Goal: Information Seeking & Learning: Learn about a topic

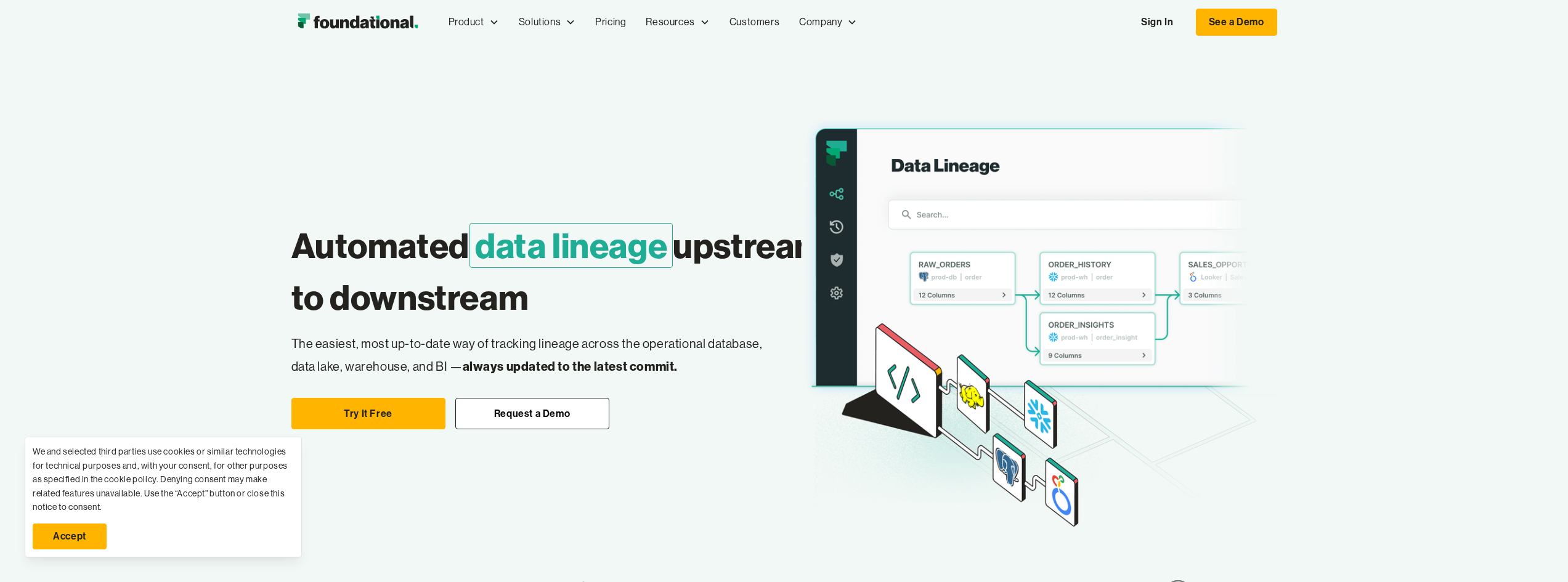
click at [78, 531] on link "Accept" at bounding box center [69, 536] width 74 height 26
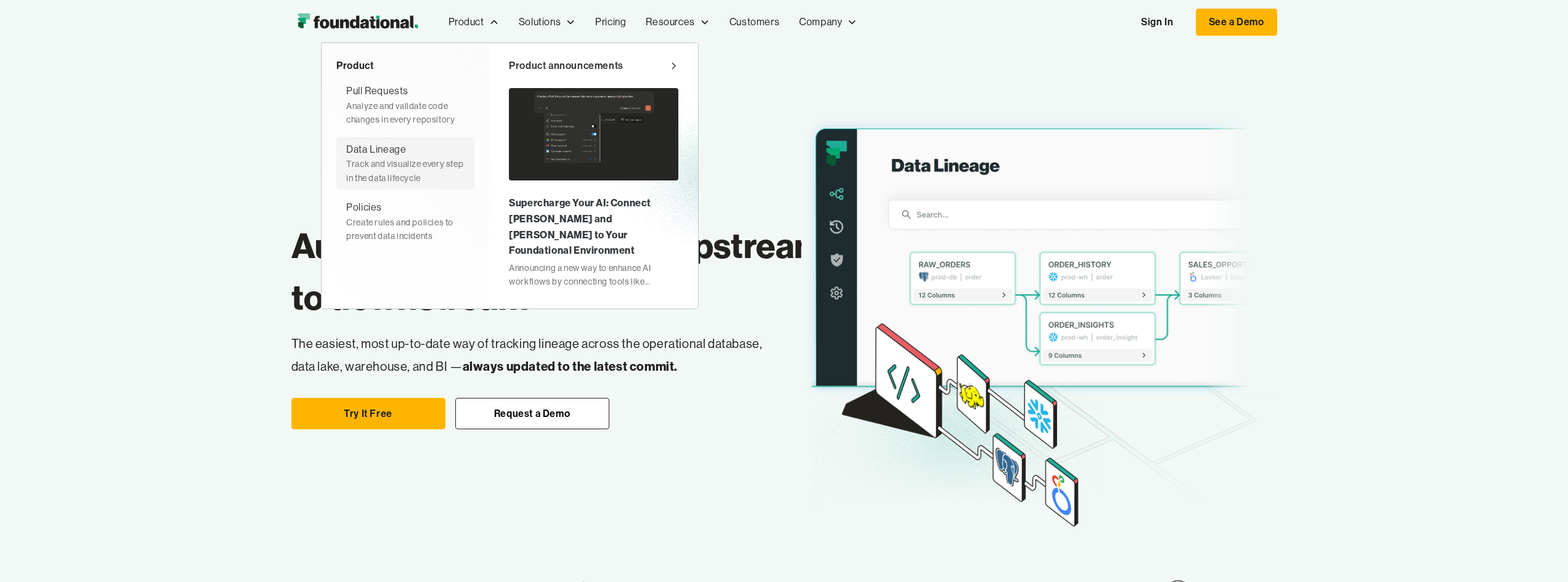
click at [346, 184] on div "Track and visualize every step in the data lifecycle" at bounding box center [405, 170] width 119 height 28
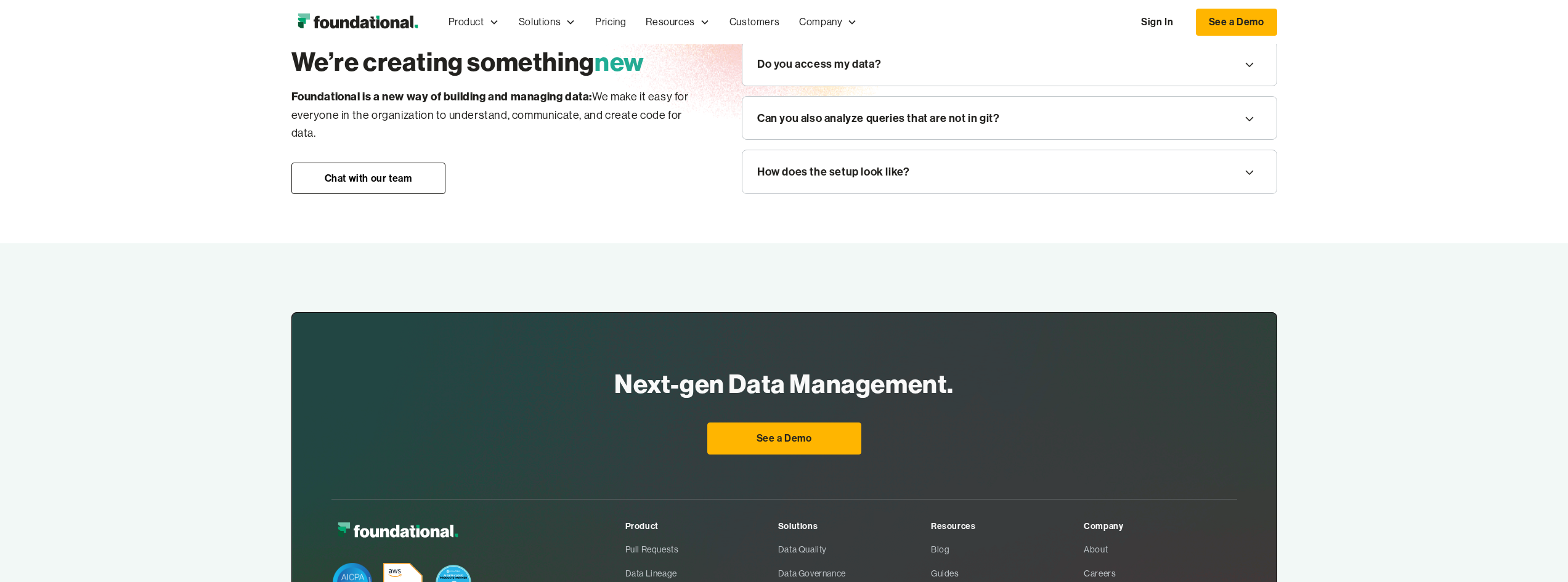
scroll to position [1848, 0]
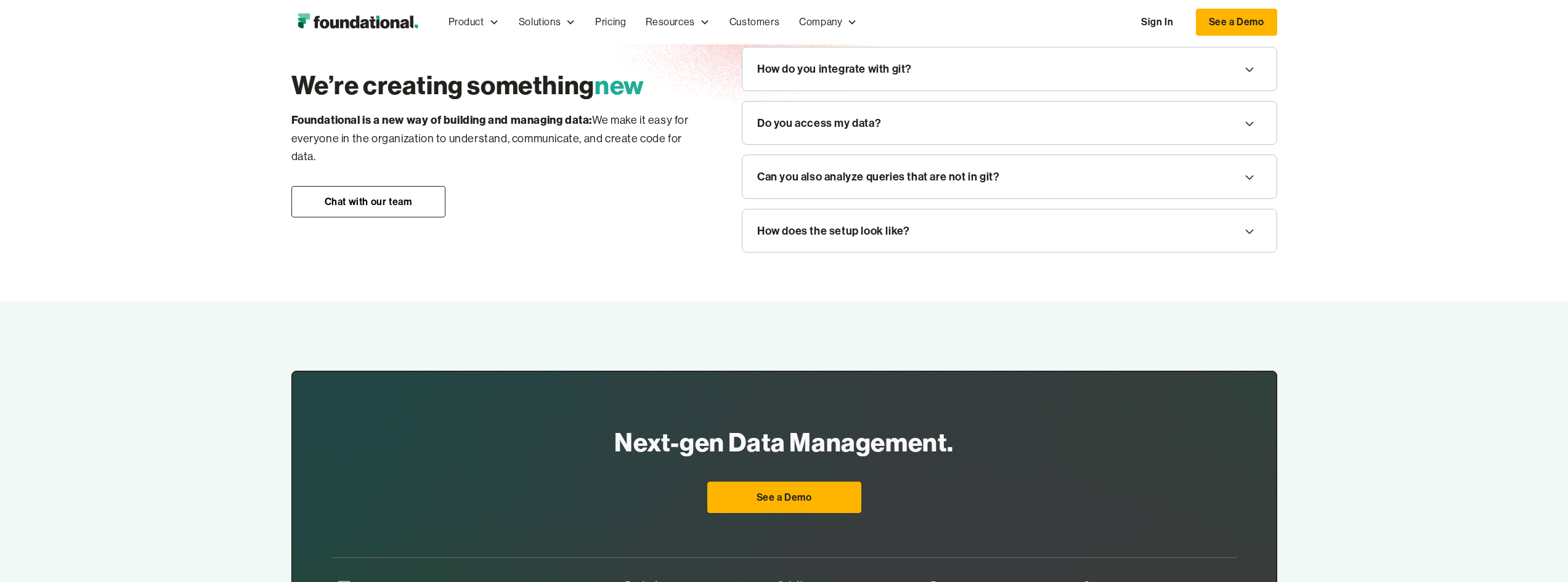
click at [853, 91] on div "How do you integrate with git?" at bounding box center [1010, 69] width 534 height 43
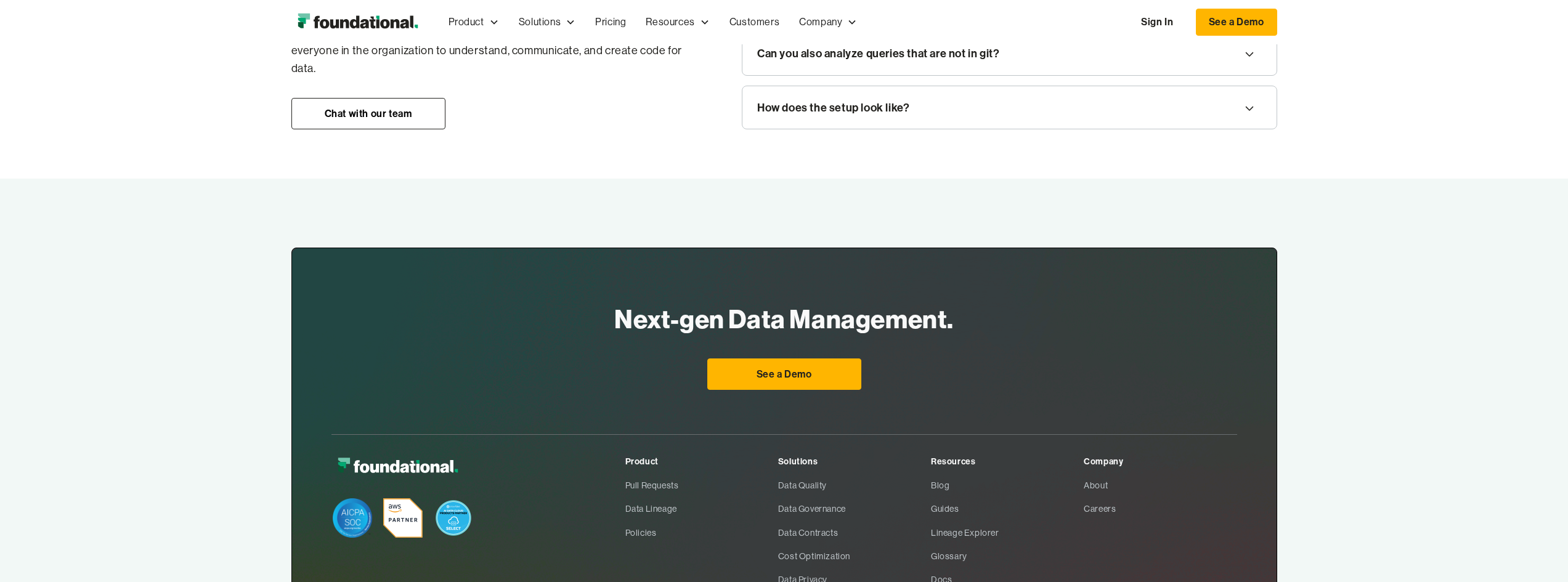
scroll to position [2033, 0]
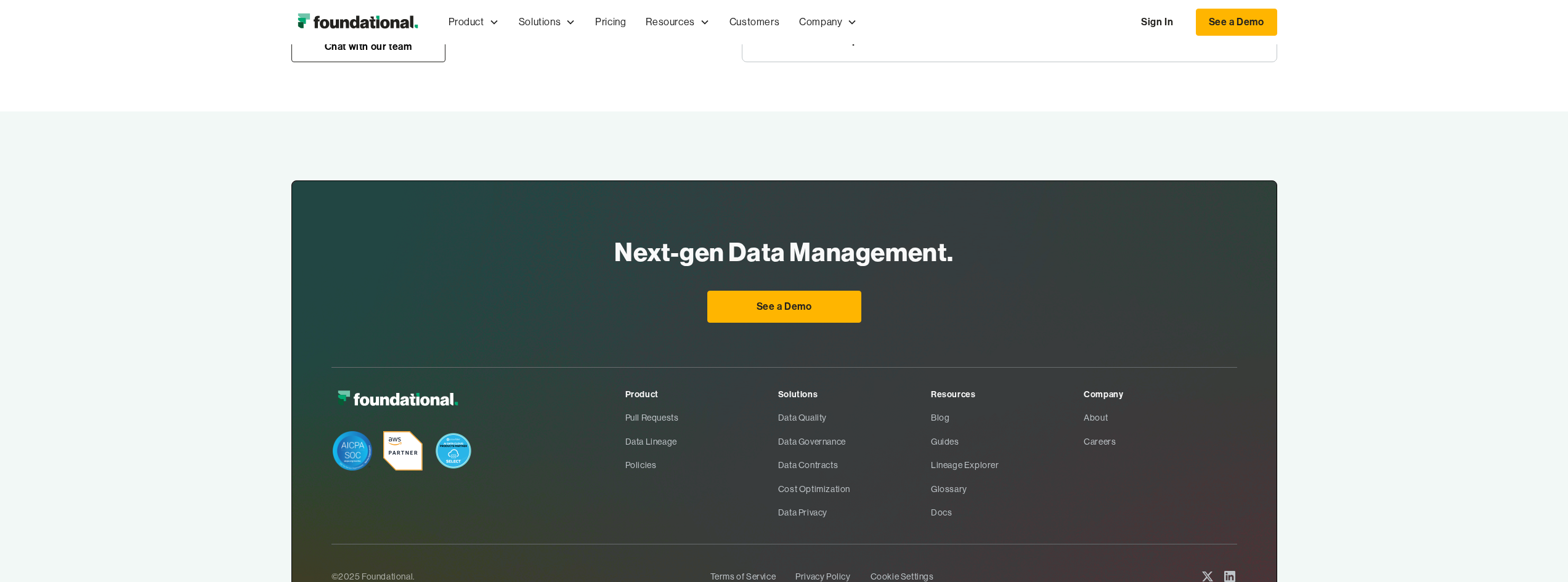
scroll to position [2156, 0]
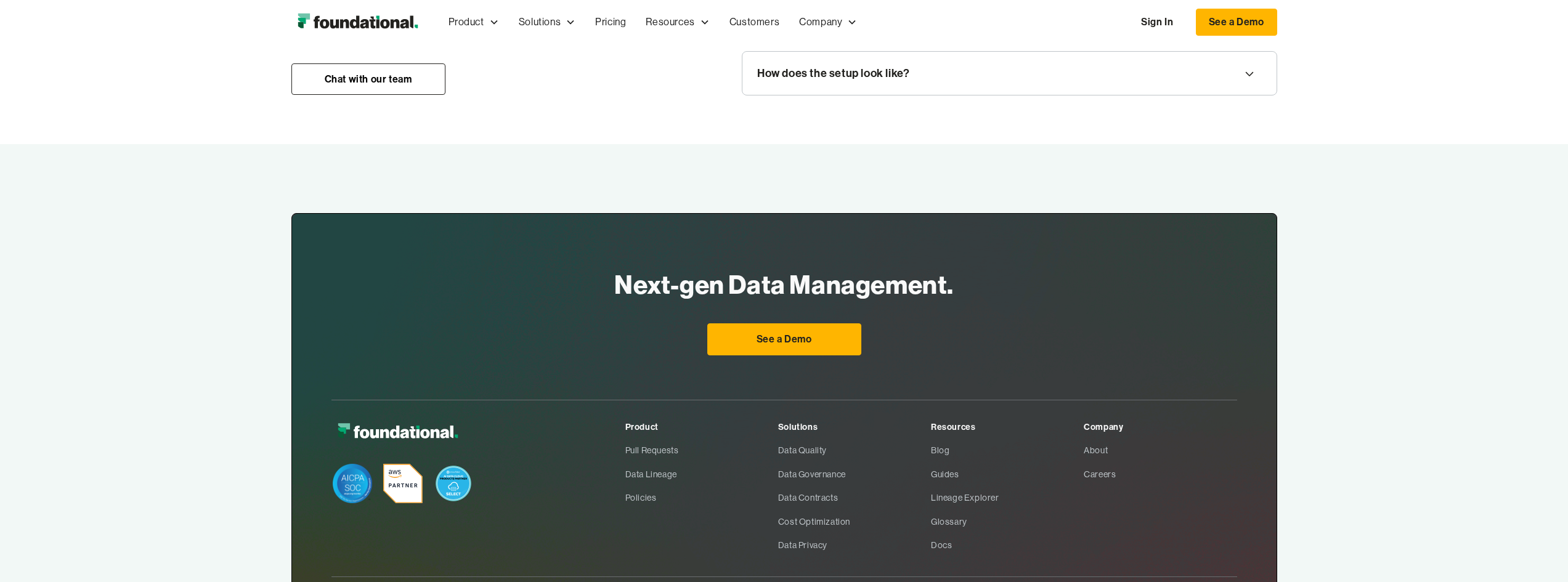
click at [1012, 95] on div "How does the setup look like?" at bounding box center [1010, 73] width 534 height 43
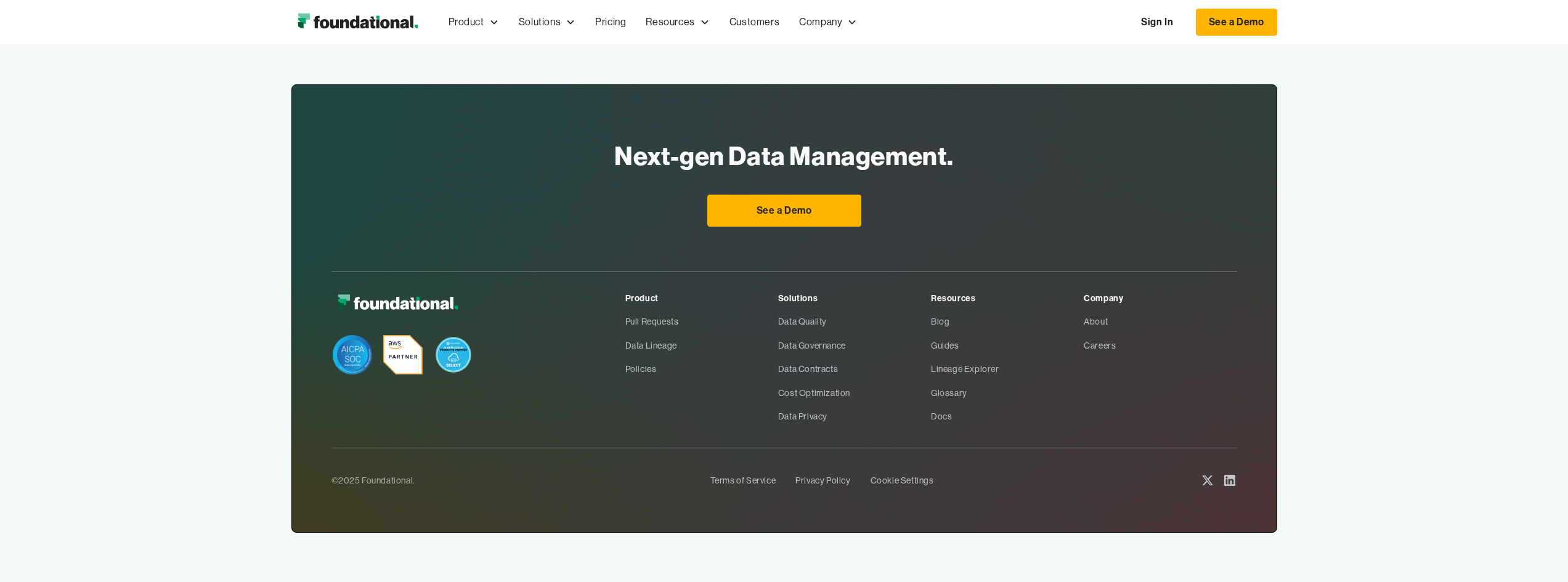
scroll to position [2928, 0]
